Goal: Use online tool/utility: Utilize a website feature to perform a specific function

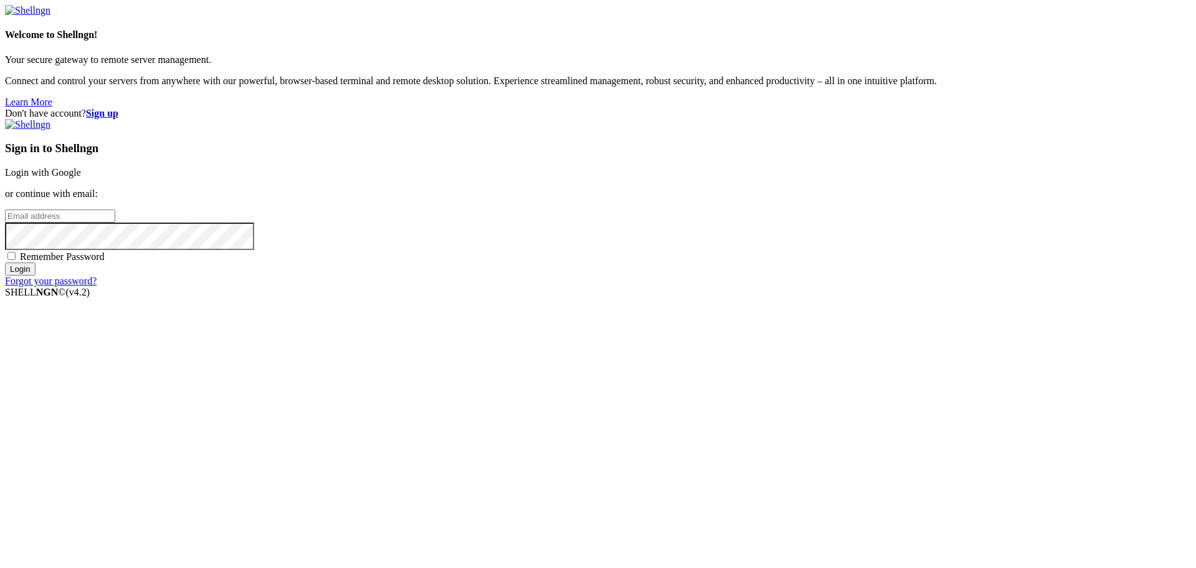
click at [81, 178] on link "Login with Google" at bounding box center [43, 172] width 76 height 11
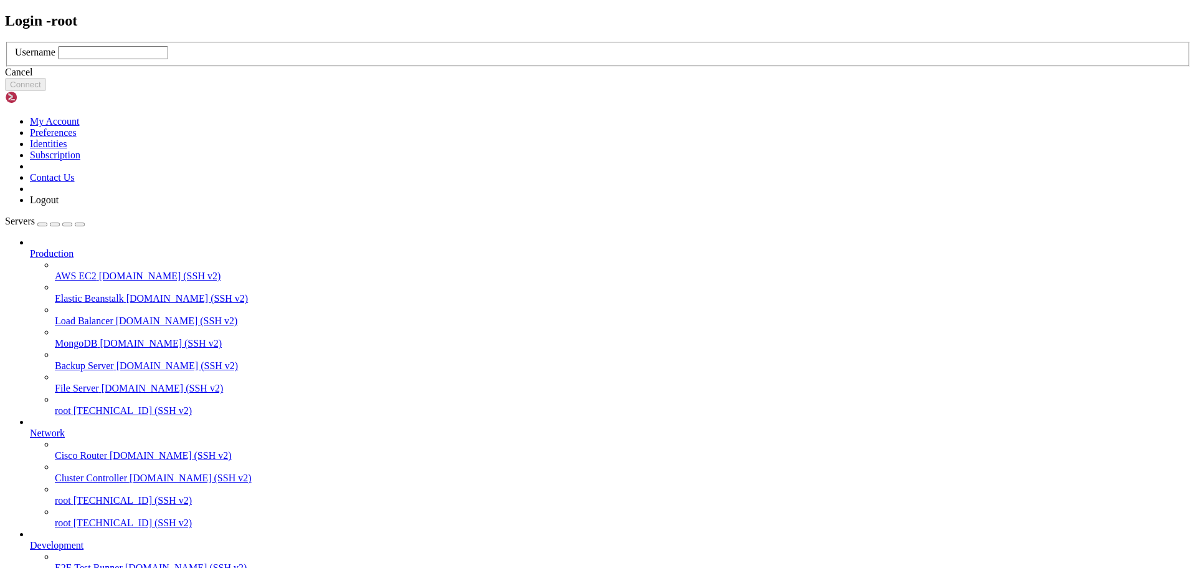
click at [168, 59] on input "text" at bounding box center [113, 52] width 110 height 13
type input "root"
click at [46, 91] on button "Connect" at bounding box center [25, 84] width 41 height 13
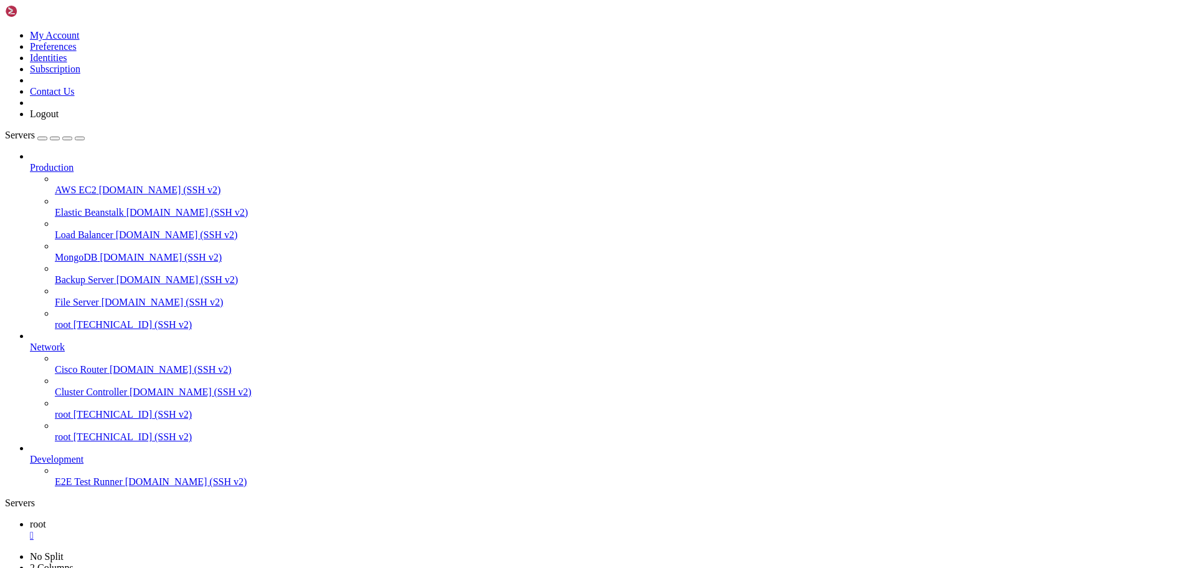
scroll to position [64, 0]
drag, startPoint x: 799, startPoint y: 1206, endPoint x: 12, endPoint y: 1068, distance: 798.8
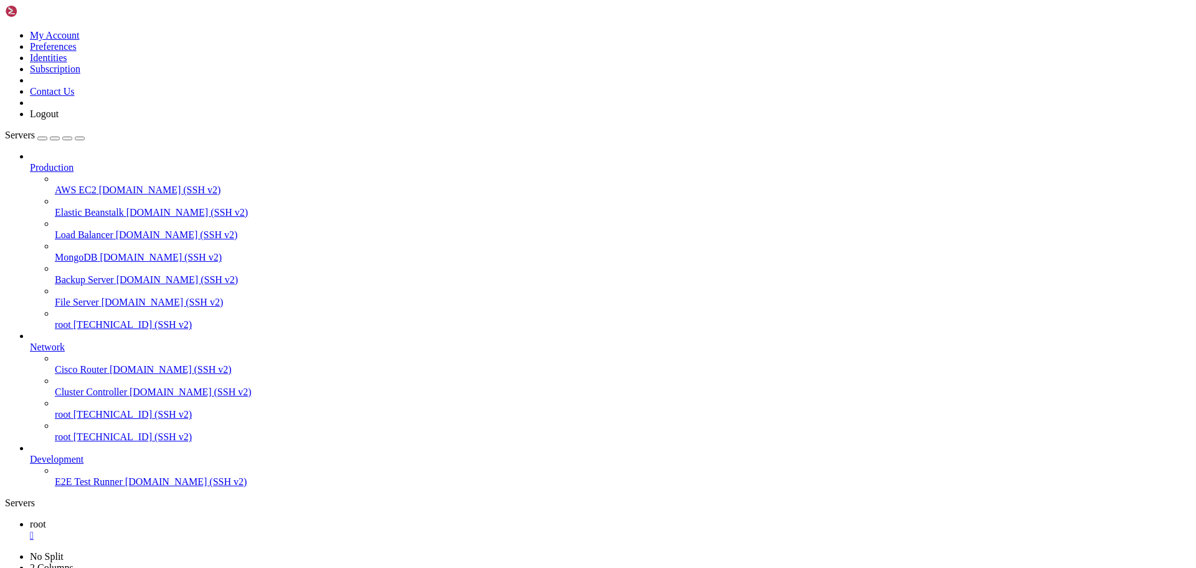
copy div "(venv) root@497337:~/tradingbot# sudo systemctl daemon-reload (venv) root@49733…"
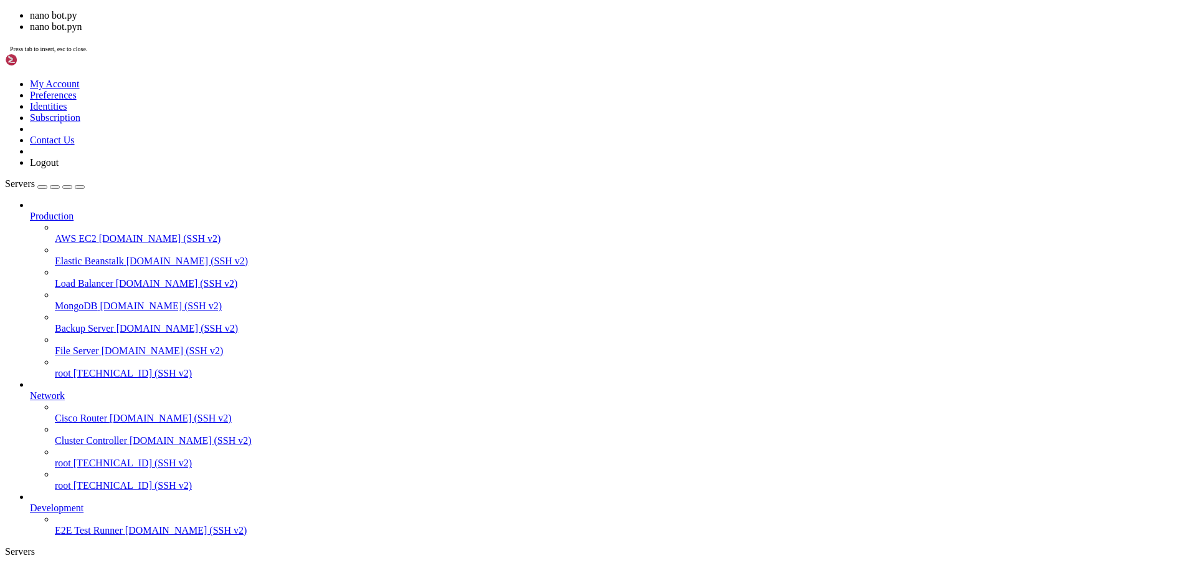
scroll to position [1758, 0]
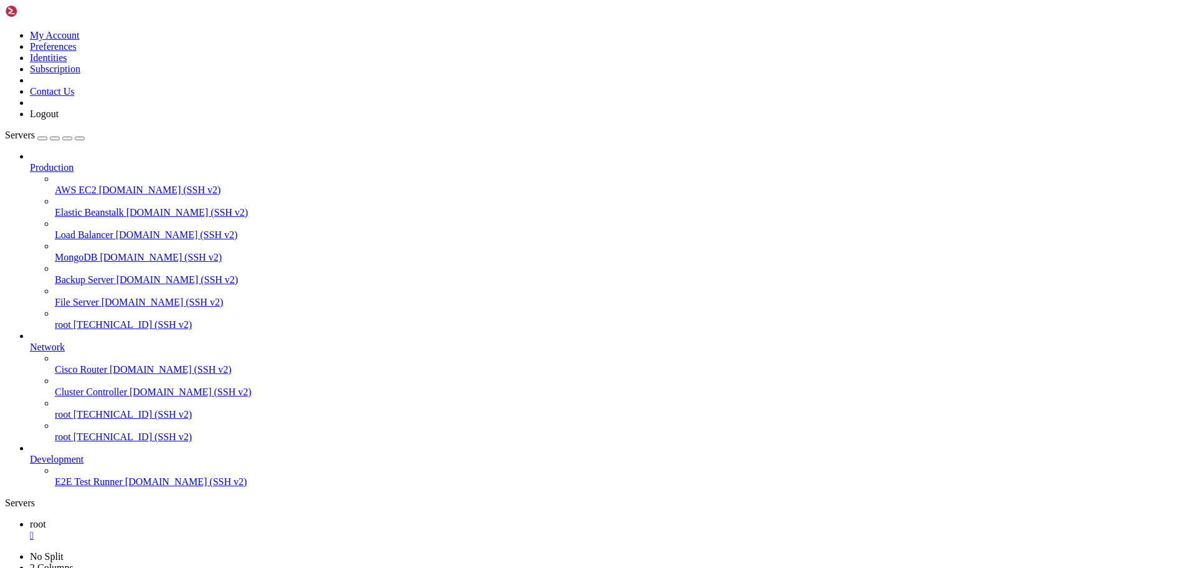
drag, startPoint x: 12, startPoint y: 760, endPoint x: 455, endPoint y: 959, distance: 485.5
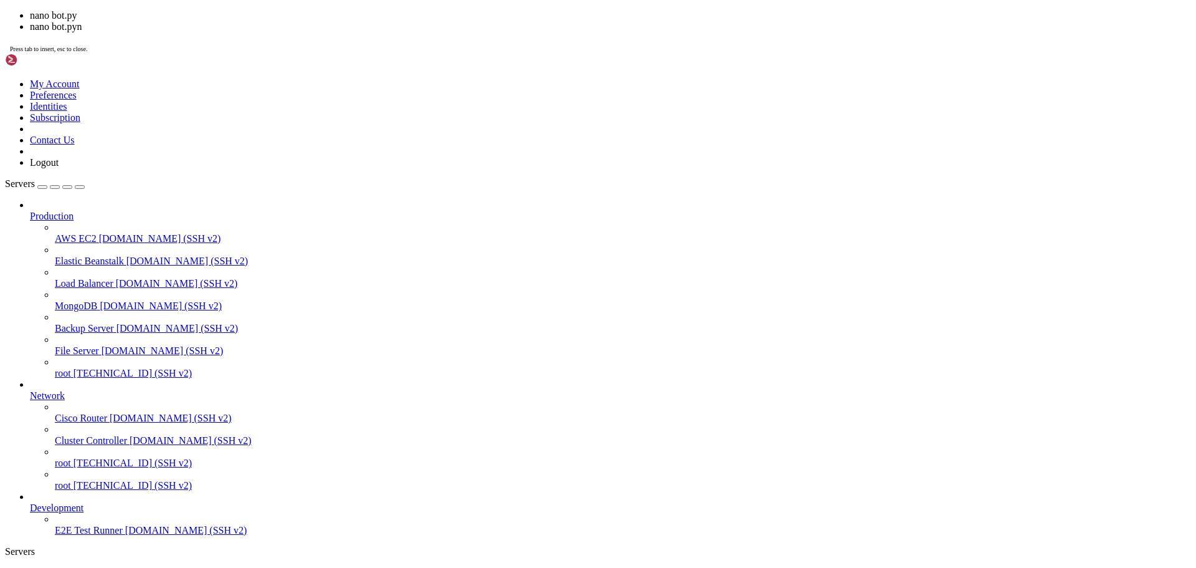
scroll to position [1769, 0]
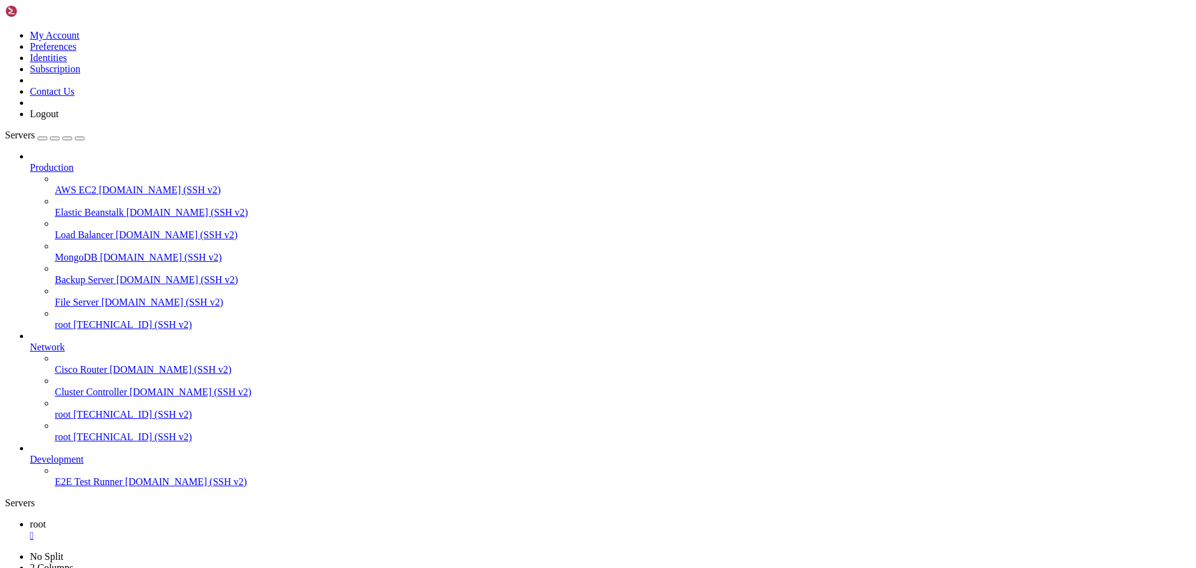
drag, startPoint x: 12, startPoint y: 762, endPoint x: 609, endPoint y: 958, distance: 627.5
